Goal: Communication & Community: Answer question/provide support

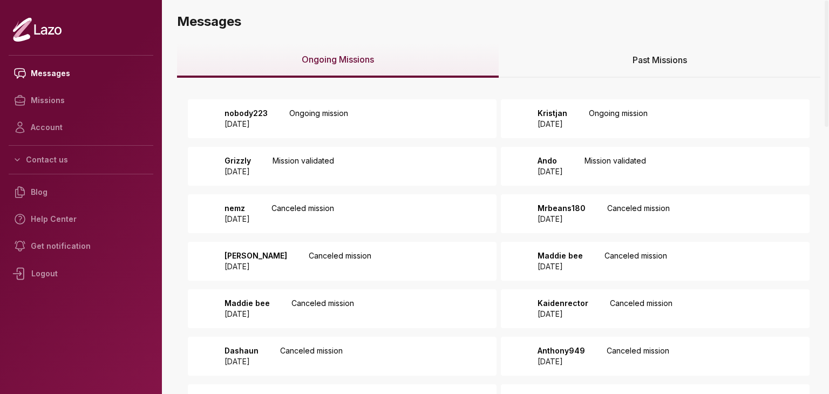
click at [346, 121] on p "Ongoing mission" at bounding box center [318, 119] width 59 height 22
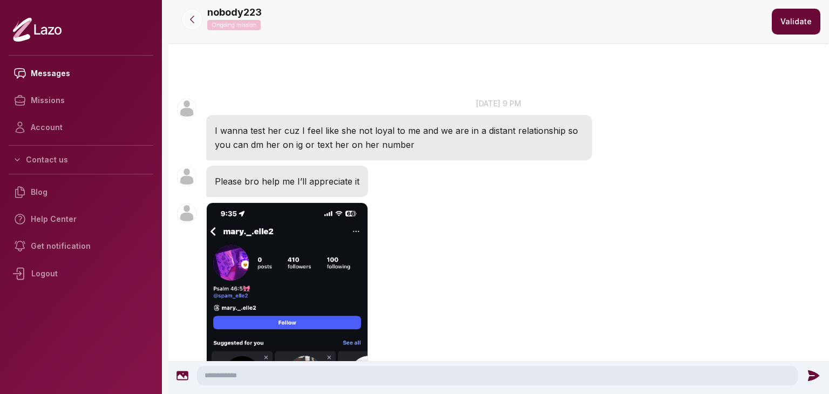
click at [201, 15] on button at bounding box center [192, 20] width 22 height 22
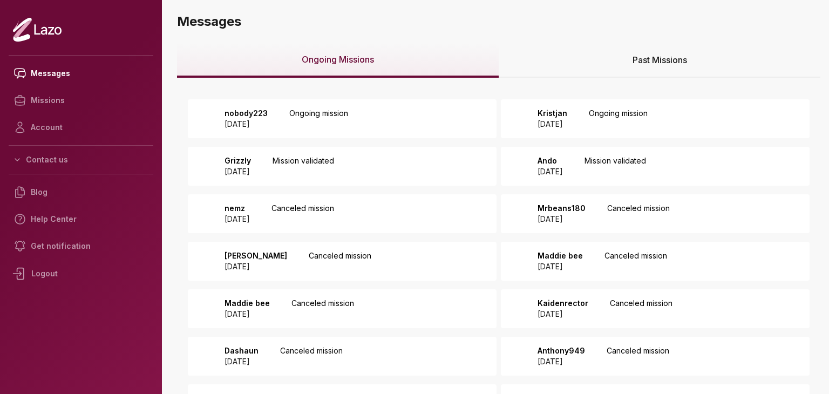
click at [633, 116] on p "Ongoing mission" at bounding box center [617, 119] width 59 height 22
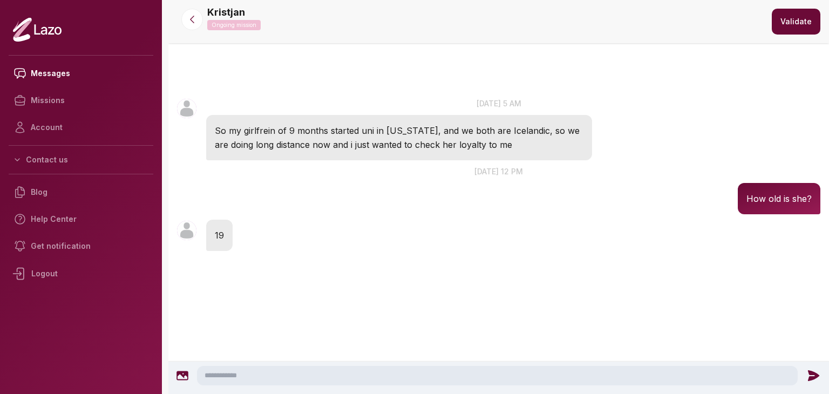
click at [268, 373] on textarea at bounding box center [497, 375] width 600 height 19
type textarea "**********"
click at [810, 374] on icon at bounding box center [815, 375] width 11 height 11
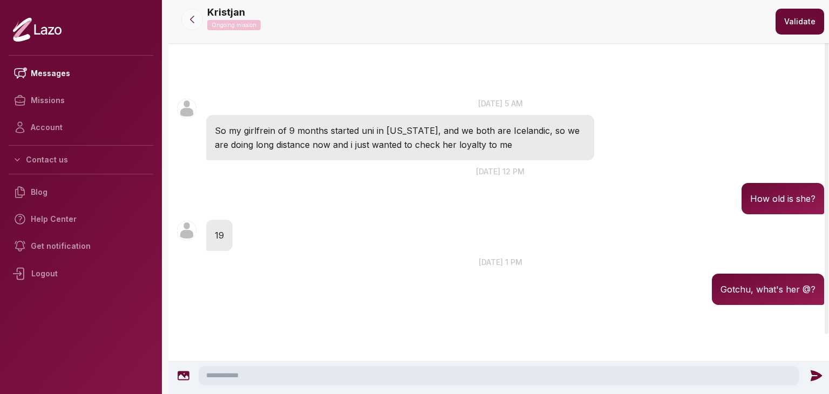
click at [188, 16] on icon at bounding box center [192, 19] width 11 height 11
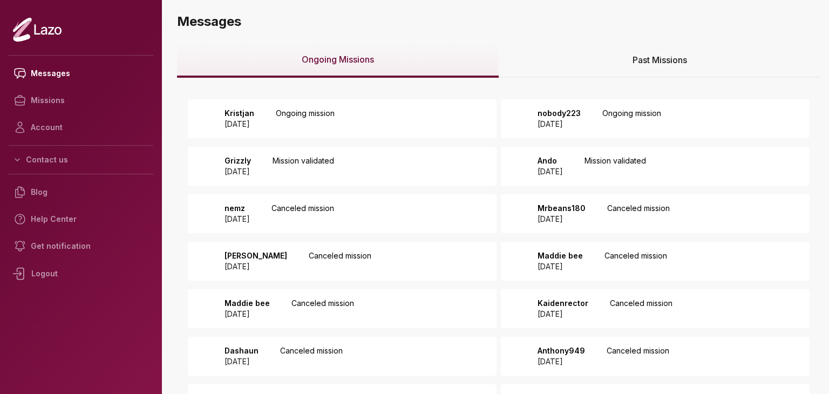
click at [396, 167] on div "Grizzly [DATE] Mission validated" at bounding box center [342, 166] width 309 height 39
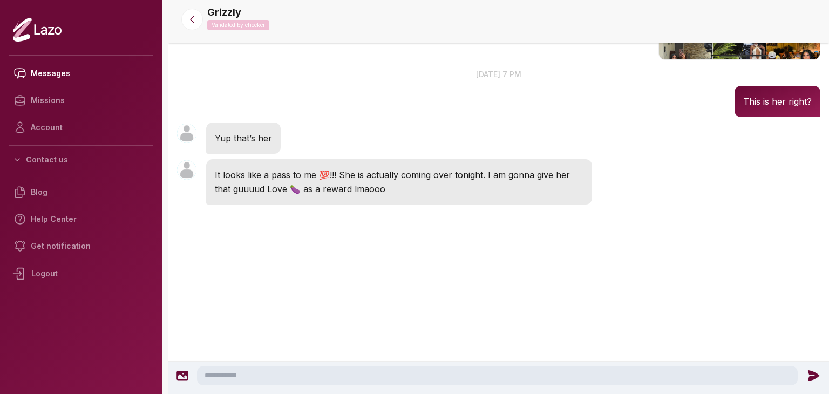
scroll to position [1376, 0]
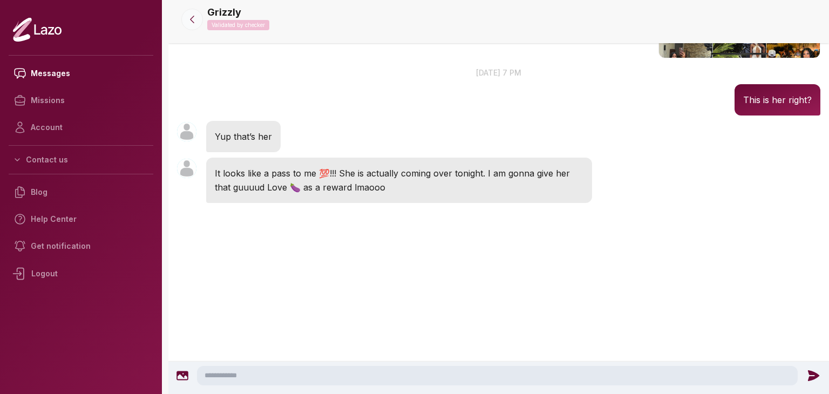
click at [187, 11] on button at bounding box center [192, 20] width 22 height 22
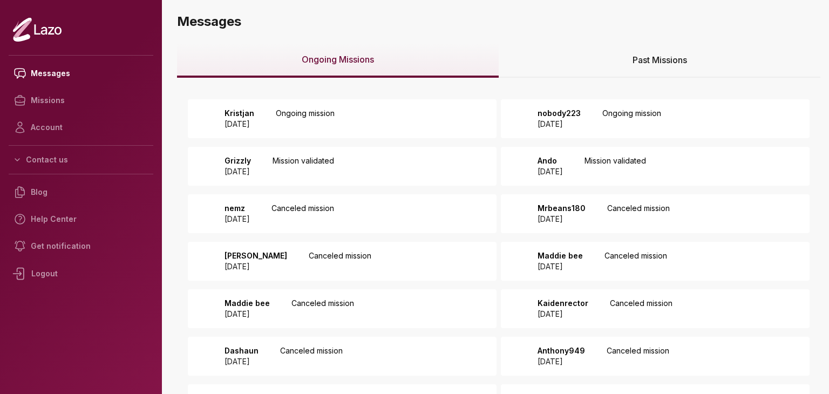
click at [395, 167] on div "Grizzly 2025 August 26 Mission validated" at bounding box center [342, 166] width 309 height 39
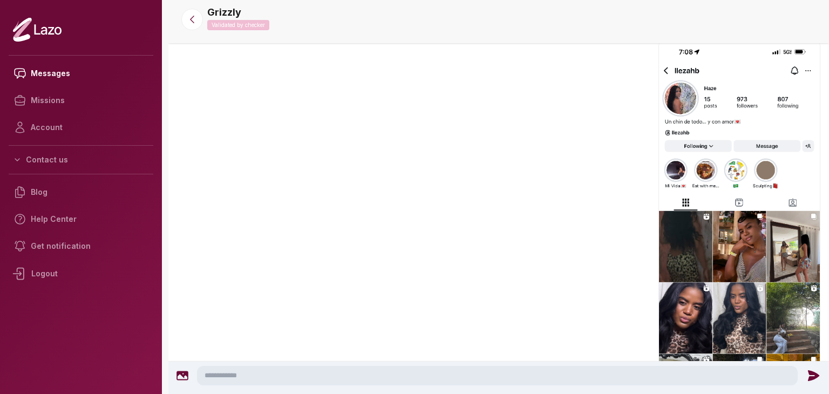
scroll to position [1043, 0]
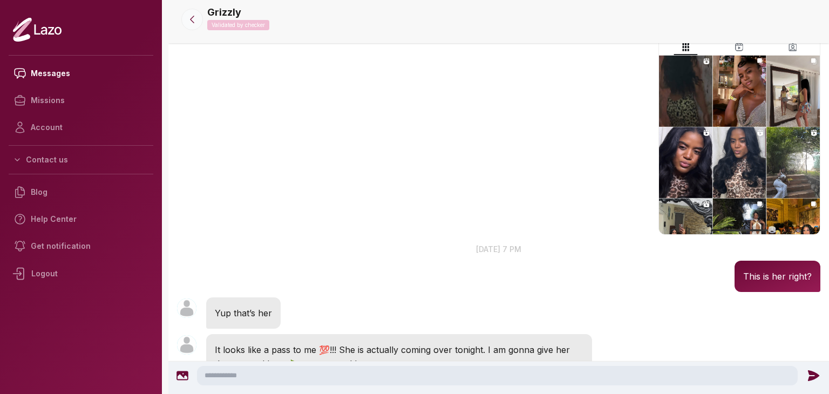
click at [194, 29] on button at bounding box center [192, 20] width 22 height 22
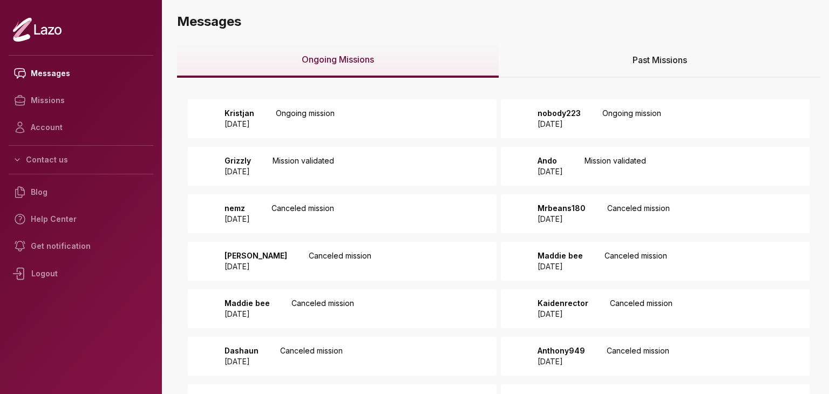
click at [563, 176] on p "[DATE]" at bounding box center [549, 171] width 25 height 11
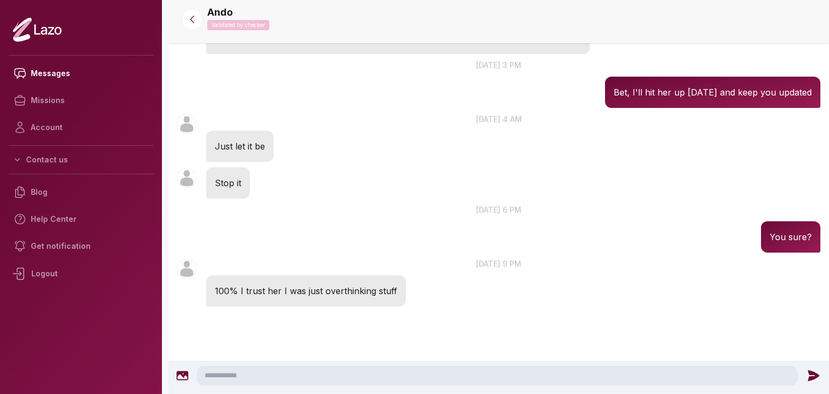
scroll to position [1016, 0]
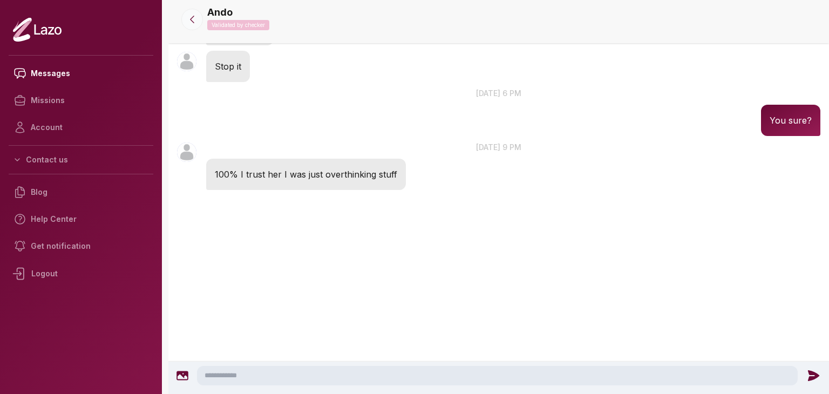
click at [194, 23] on icon at bounding box center [192, 19] width 11 height 11
